Goal: Task Accomplishment & Management: Manage account settings

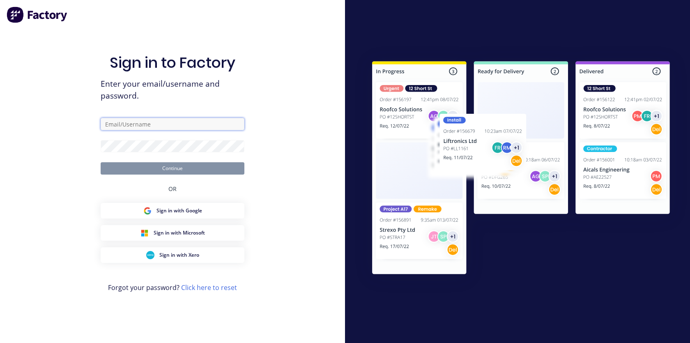
type input "[PERSON_NAME]"
click at [131, 126] on input "[PERSON_NAME]" at bounding box center [173, 124] width 144 height 12
drag, startPoint x: 107, startPoint y: 124, endPoint x: 91, endPoint y: 124, distance: 16.0
click at [91, 124] on div "Sign in to Factory Enter your email/username and password. [PERSON_NAME] Contin…" at bounding box center [172, 171] width 345 height 343
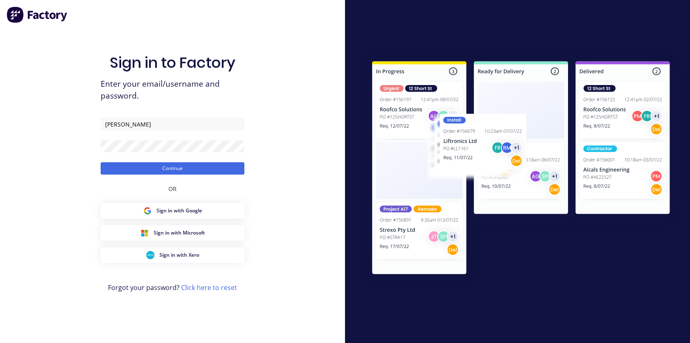
click at [115, 117] on div "Sign in to Factory Enter your email/username and password. [PERSON_NAME] Contin…" at bounding box center [173, 179] width 144 height 313
drag, startPoint x: 132, startPoint y: 124, endPoint x: 99, endPoint y: 122, distance: 33.0
click at [99, 122] on div "Sign in to Factory Enter your email/username and password. [PERSON_NAME] Contin…" at bounding box center [172, 171] width 345 height 343
type input "[PERSON_NAME][EMAIL_ADDRESS][DOMAIN_NAME]"
click at [77, 147] on div "Sign in to Factory Enter your email/username and password. [PERSON_NAME][EMAIL_…" at bounding box center [172, 171] width 345 height 343
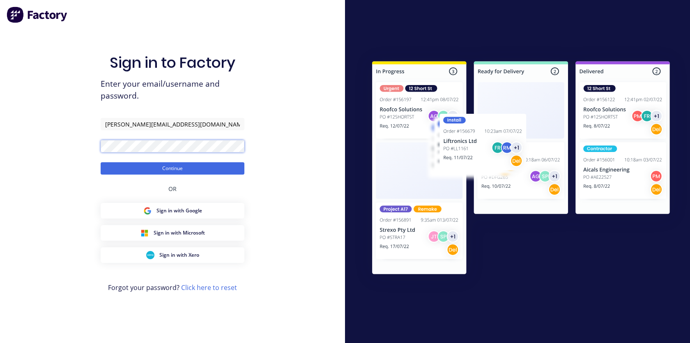
click at [101, 162] on button "Continue" at bounding box center [173, 168] width 144 height 12
